Goal: Complete application form: Complete application form

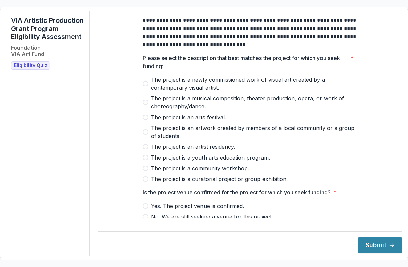
click at [147, 88] on label "The project is a newly commissioned work of visual art created by a contemporar…" at bounding box center [250, 83] width 215 height 16
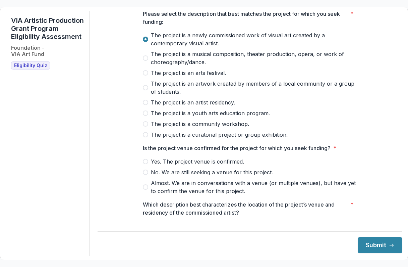
scroll to position [45, 0]
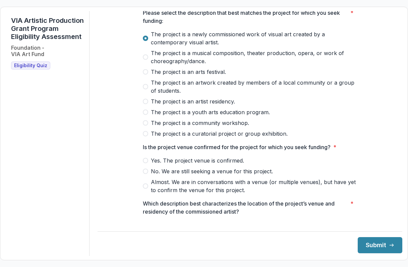
click at [145, 136] on span at bounding box center [145, 133] width 5 height 5
click at [146, 41] on span at bounding box center [145, 38] width 5 height 5
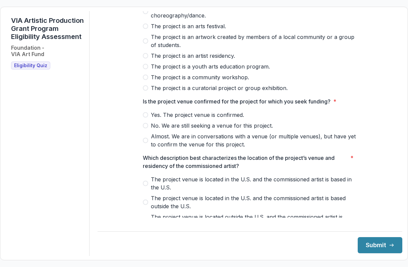
scroll to position [93, 0]
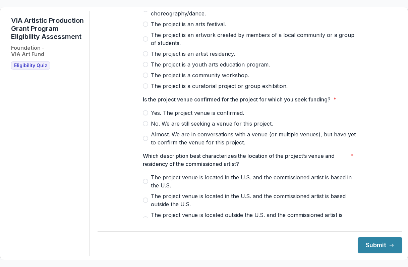
click at [146, 115] on span at bounding box center [145, 112] width 5 height 5
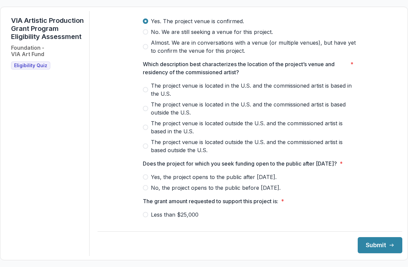
scroll to position [185, 0]
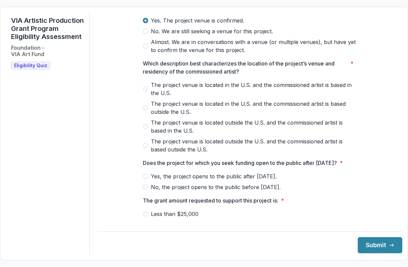
click at [177, 129] on span "The project venue is located outside the U.S. and the commissioned artist is ba…" at bounding box center [254, 126] width 207 height 16
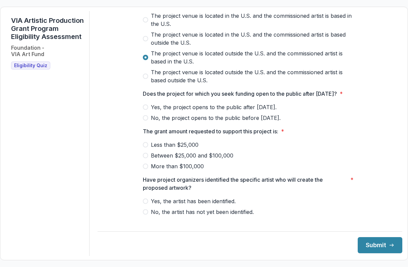
scroll to position [256, 0]
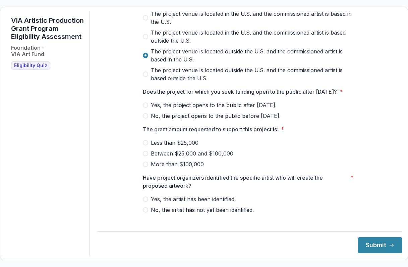
click at [189, 109] on span "Yes, the project opens to the public after [DATE]." at bounding box center [214, 105] width 126 height 8
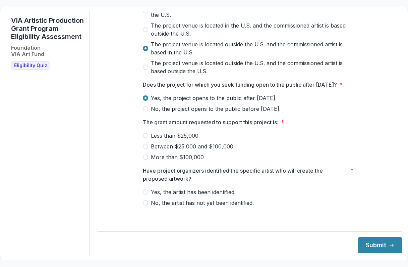
scroll to position [271, 0]
click at [167, 161] on span "More than $100,000" at bounding box center [177, 157] width 53 height 8
click at [199, 195] on span "Yes, the artist has been identified." at bounding box center [193, 192] width 85 height 8
click at [370, 245] on button "Submit" at bounding box center [380, 245] width 45 height 16
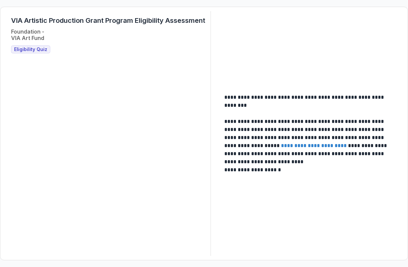
click at [35, 48] on span "Eligibility Quiz" at bounding box center [30, 50] width 33 height 6
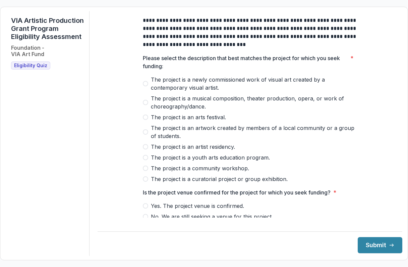
click at [161, 84] on span "The project is a newly commissioned work of visual art created by a contemporar…" at bounding box center [254, 83] width 207 height 16
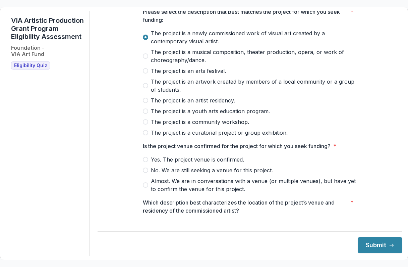
scroll to position [51, 0]
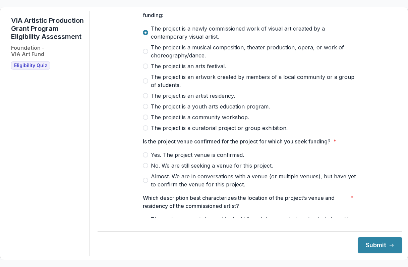
click at [174, 151] on div at bounding box center [250, 149] width 215 height 3
click at [174, 159] on span "Yes. The project venue is confirmed." at bounding box center [197, 155] width 93 height 8
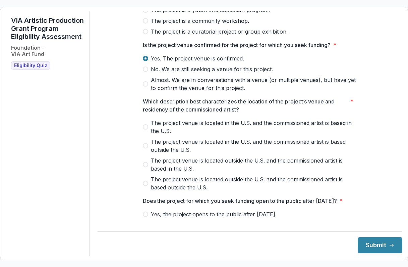
scroll to position [148, 0]
click at [171, 167] on span "The project venue is located outside the U.S. and the commissioned artist is ba…" at bounding box center [254, 164] width 207 height 16
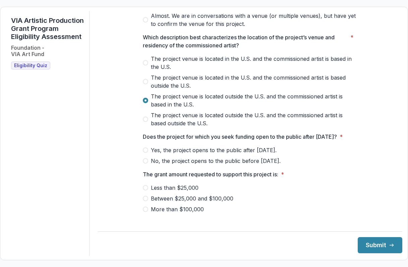
scroll to position [219, 0]
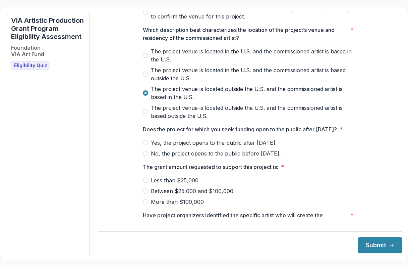
click at [176, 157] on span "No, the project opens to the public before [DATE]." at bounding box center [216, 153] width 130 height 8
click at [181, 147] on span "Yes, the project opens to the public after [DATE]." at bounding box center [214, 143] width 126 height 8
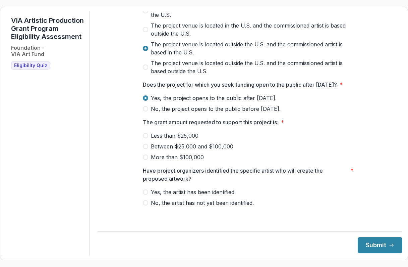
scroll to position [271, 0]
click at [220, 150] on span "Between $25,000 and $100,000" at bounding box center [192, 146] width 83 height 8
click at [221, 196] on span "Yes, the artist has been identified." at bounding box center [193, 192] width 85 height 8
click at [363, 246] on button "Submit" at bounding box center [380, 245] width 45 height 16
